Goal: Task Accomplishment & Management: Manage account settings

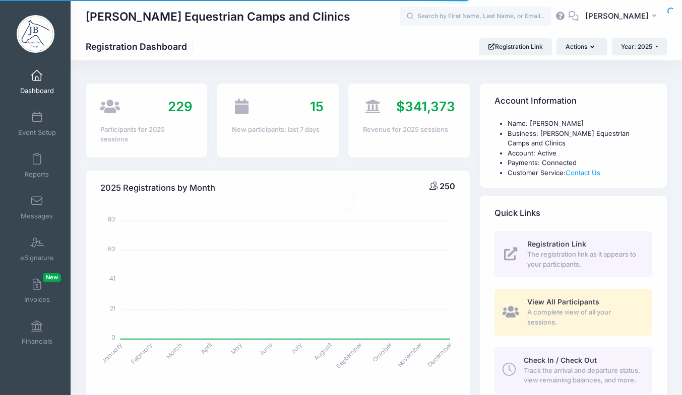
select select
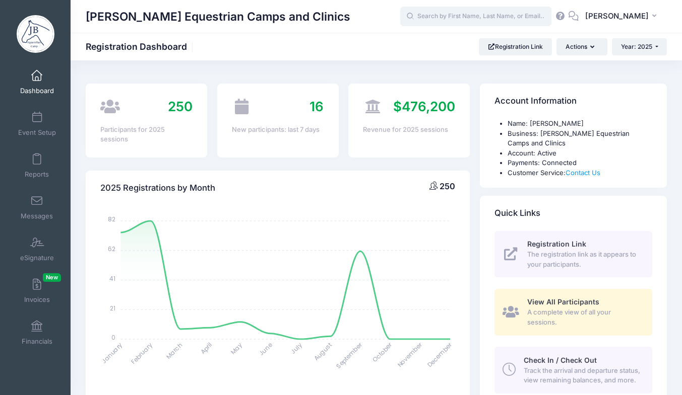
click at [494, 19] on input "text" at bounding box center [475, 17] width 151 height 20
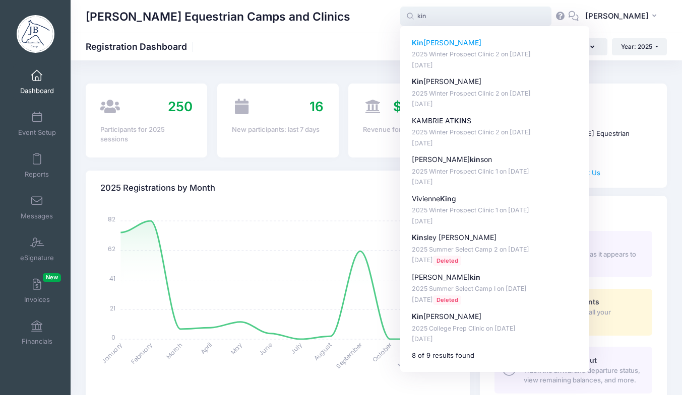
click at [468, 46] on p "Kin ley Foster" at bounding box center [495, 43] width 166 height 11
type input "[PERSON_NAME] (2025 Winter Prospect Clinic 2, [DATE])"
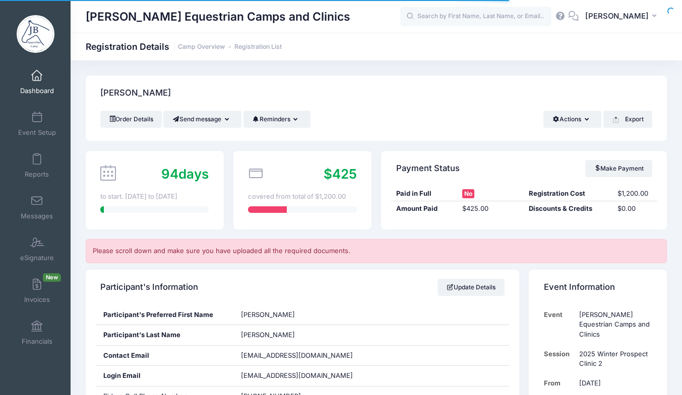
drag, startPoint x: 0, startPoint y: 0, endPoint x: 365, endPoint y: 91, distance: 376.5
click at [365, 91] on div "[PERSON_NAME]" at bounding box center [376, 93] width 581 height 35
click at [462, 21] on input "text" at bounding box center [475, 17] width 151 height 20
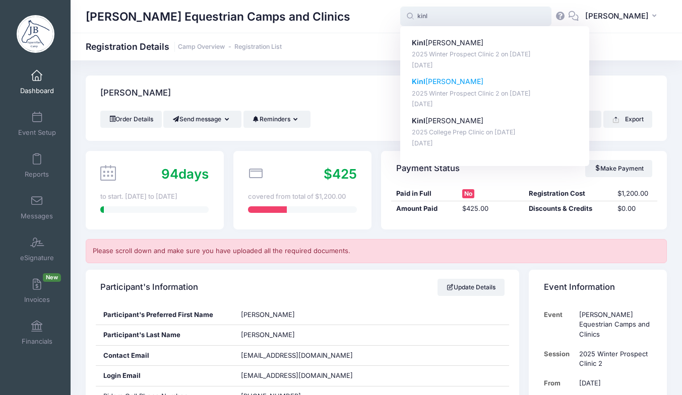
click at [461, 81] on p "Kinl ey Foster" at bounding box center [495, 82] width 166 height 11
type input "Kinley Foster (2025 Winter Prospect Clinic 2, Dec-13, 2025)"
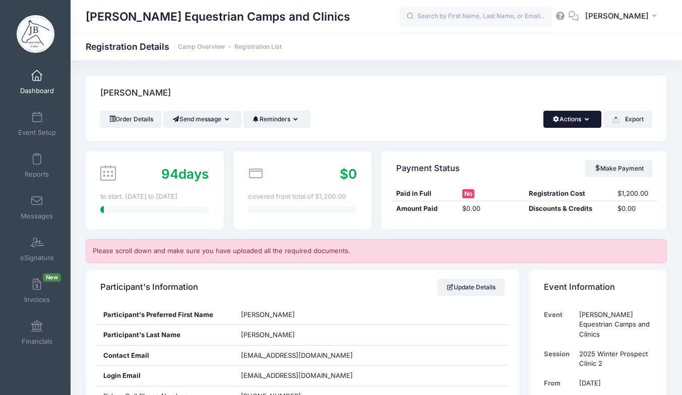
click at [557, 121] on span "button" at bounding box center [556, 119] width 8 height 6
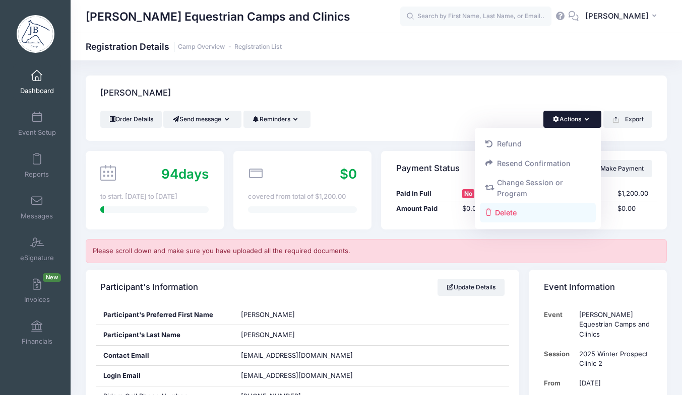
click at [503, 213] on link "Delete" at bounding box center [538, 212] width 116 height 19
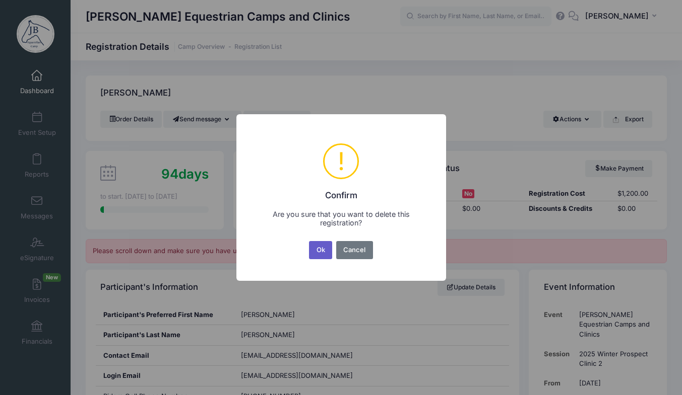
click at [327, 248] on button "Ok" at bounding box center [320, 250] width 23 height 18
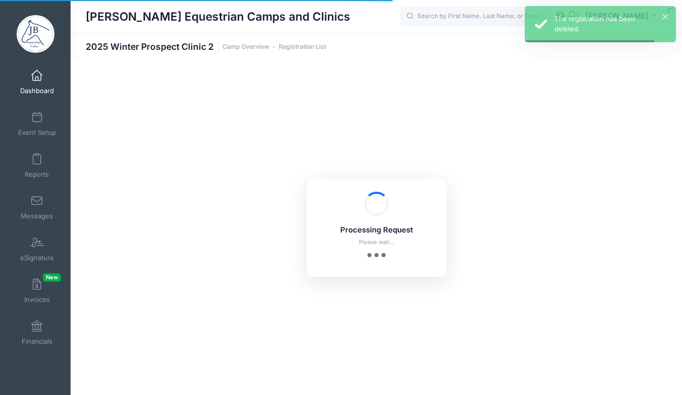
select select "10"
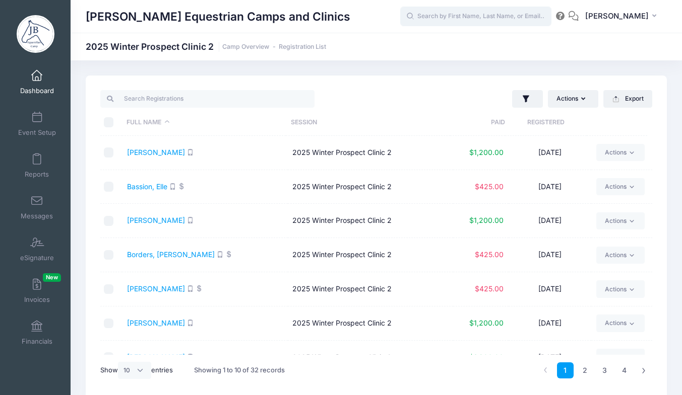
click at [537, 19] on input "text" at bounding box center [475, 17] width 151 height 20
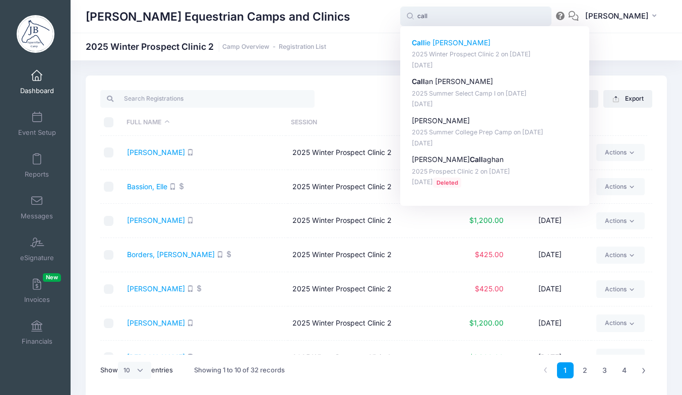
click at [472, 43] on p "Call ie Freeman" at bounding box center [495, 43] width 166 height 11
type input "Callie Freeman (2025 Winter Prospect Clinic 2, Dec-13, 2025)"
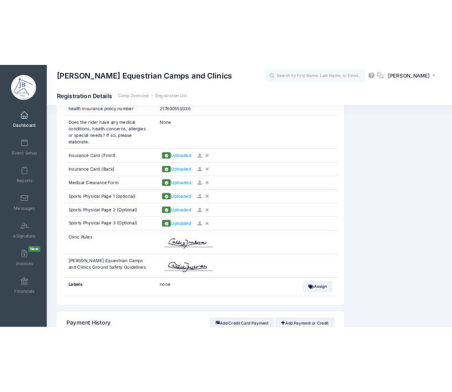
scroll to position [932, 0]
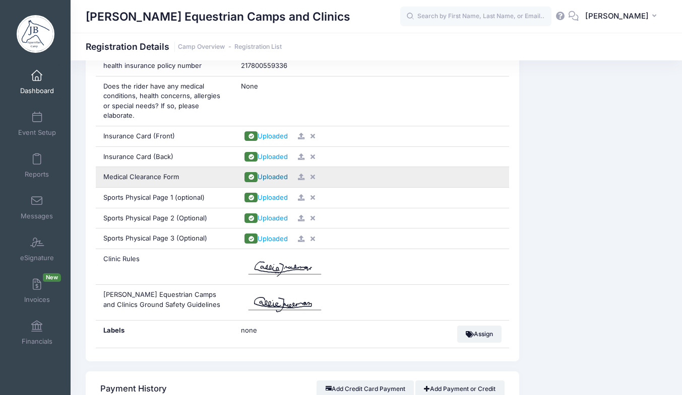
click at [267, 173] on span "Uploaded" at bounding box center [272, 177] width 30 height 8
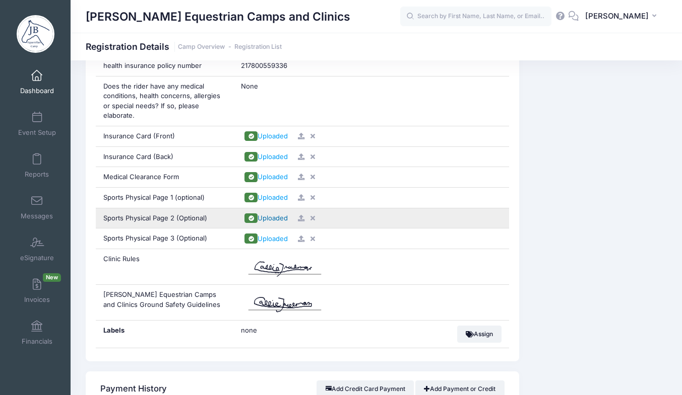
click at [270, 214] on span "Uploaded" at bounding box center [272, 218] width 30 height 8
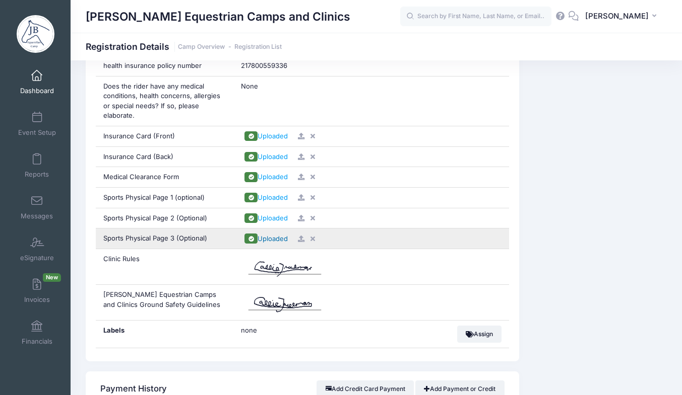
click at [258, 235] on span "Uploaded" at bounding box center [272, 239] width 30 height 8
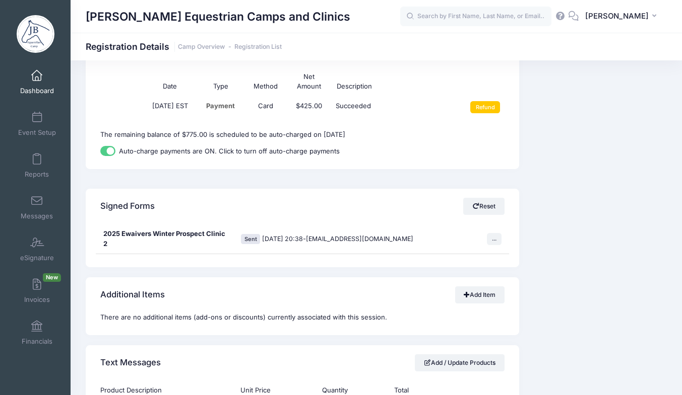
scroll to position [1273, 0]
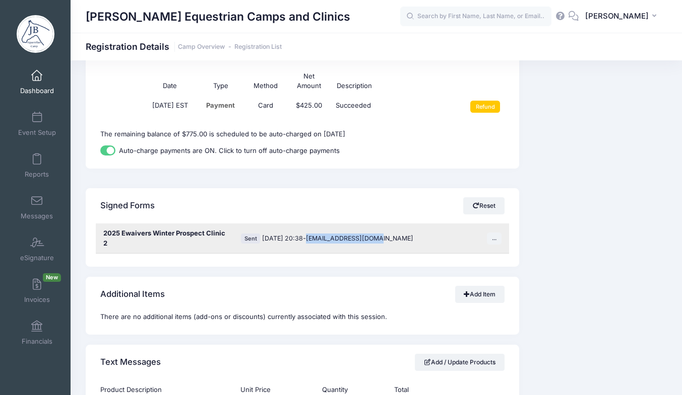
drag, startPoint x: 398, startPoint y: 233, endPoint x: 321, endPoint y: 237, distance: 77.2
click at [321, 237] on div "Sent [DATE] 20:38 - [EMAIL_ADDRESS][DOMAIN_NAME] ... Update Signer Email Upload…" at bounding box center [371, 239] width 276 height 30
copy span "[EMAIL_ADDRESS][DOMAIN_NAME]"
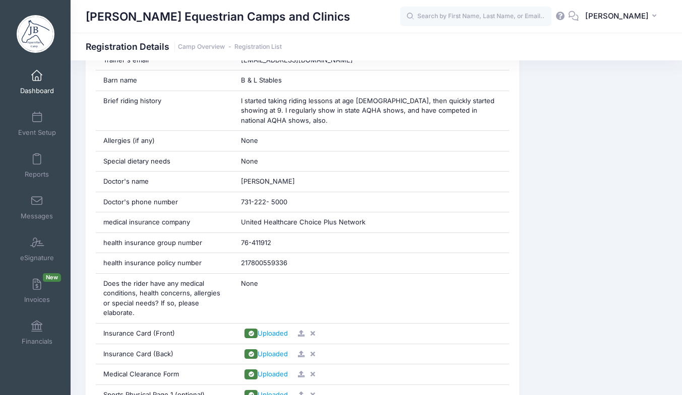
scroll to position [738, 0]
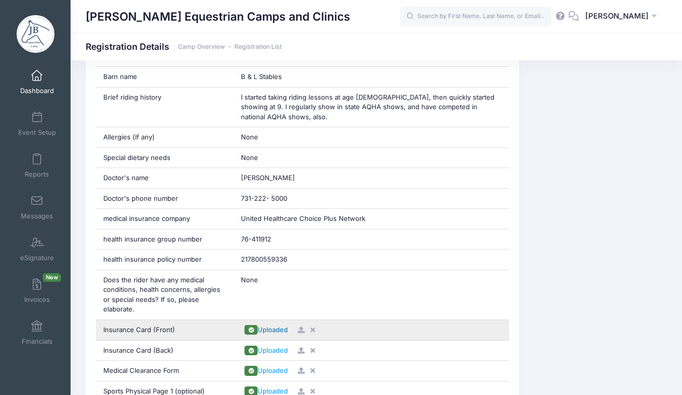
click at [265, 326] on span "Uploaded" at bounding box center [272, 330] width 30 height 8
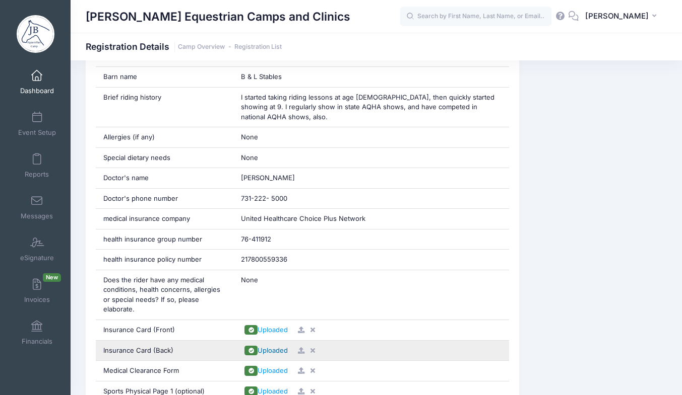
click at [269, 347] on span "Uploaded" at bounding box center [272, 351] width 30 height 8
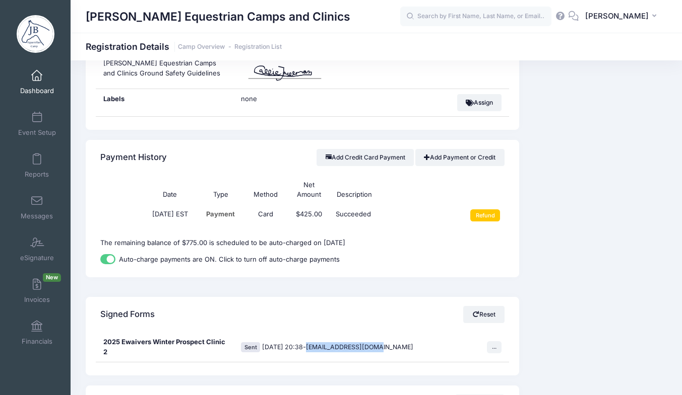
scroll to position [1170, 0]
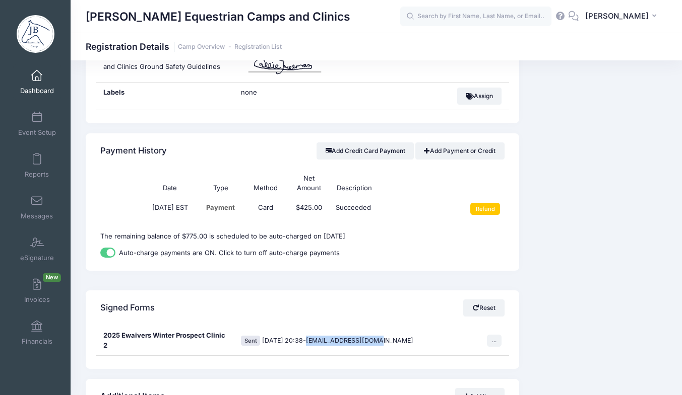
drag, startPoint x: 363, startPoint y: 228, endPoint x: 98, endPoint y: 226, distance: 265.0
click at [98, 226] on div "Date Type Method Net Amount Description [DATE] EST Payment Card $425.00 Succeed…" at bounding box center [302, 220] width 433 height 102
copy p "The remaining balance of $775.00 is scheduled to be auto-charged on [DATE]"
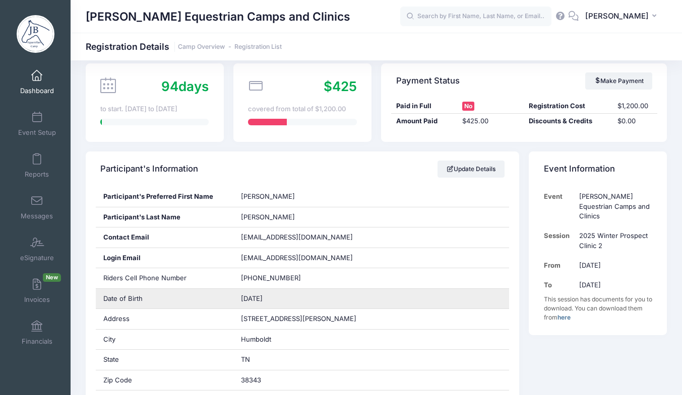
scroll to position [87, 0]
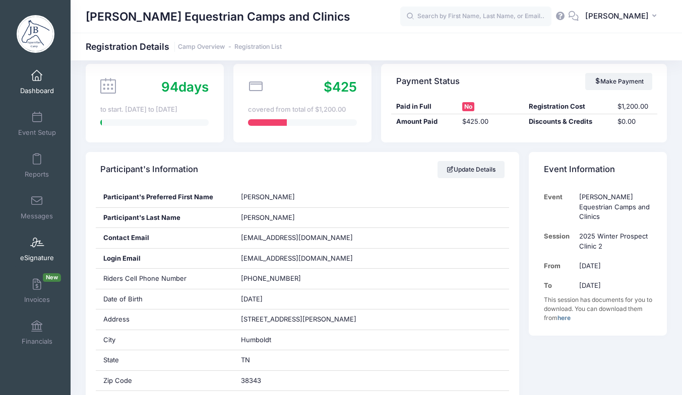
click at [38, 253] on link "eSignature" at bounding box center [37, 249] width 48 height 35
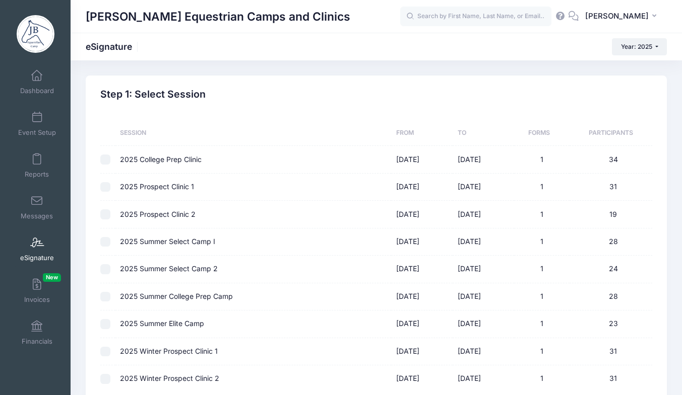
scroll to position [98, 0]
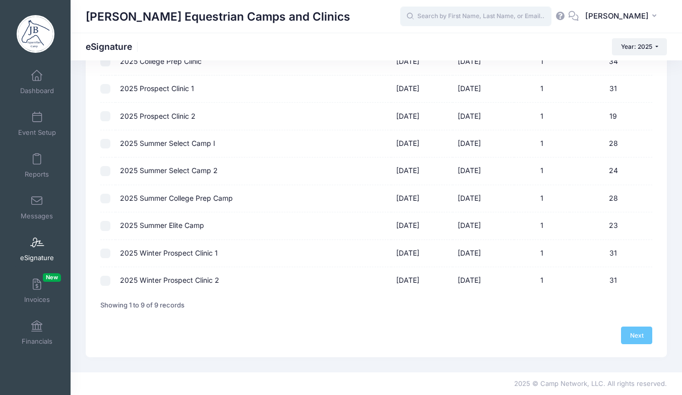
click at [498, 13] on input "text" at bounding box center [475, 17] width 151 height 20
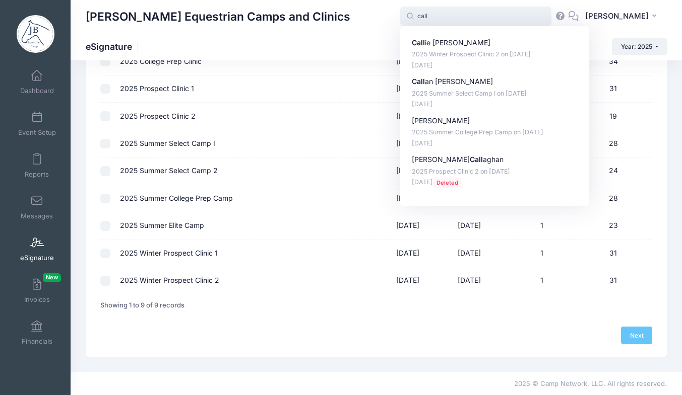
type input "call"
click at [209, 278] on td "2025 Winter Prospect Clinic 2" at bounding box center [253, 281] width 276 height 27
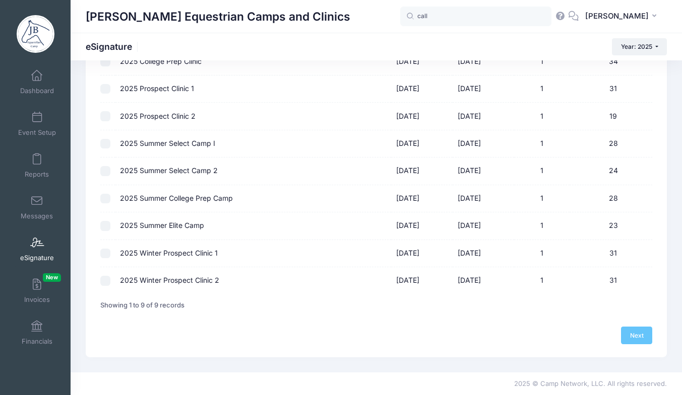
click at [102, 279] on input "checkbox" at bounding box center [105, 281] width 10 height 10
checkbox input "true"
click at [639, 333] on link "Next" at bounding box center [636, 335] width 31 height 17
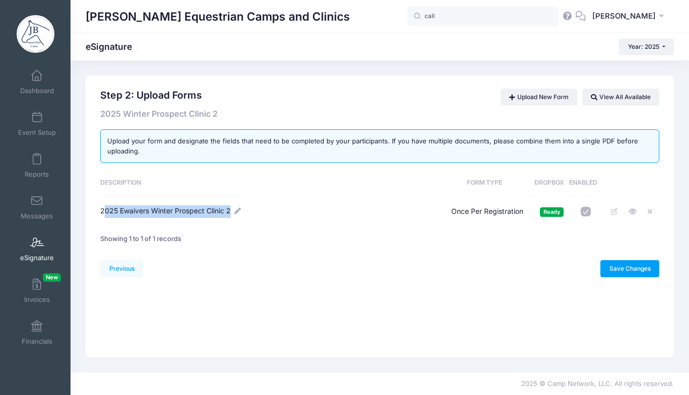
drag, startPoint x: 216, startPoint y: 211, endPoint x: 103, endPoint y: 214, distance: 112.9
click at [103, 214] on span "2025 Ewaivers Winter Prospect Clinic 2" at bounding box center [165, 211] width 130 height 9
copy span "025 Ewaivers Winter Prospect Clinic 2"
